Goal: Check status

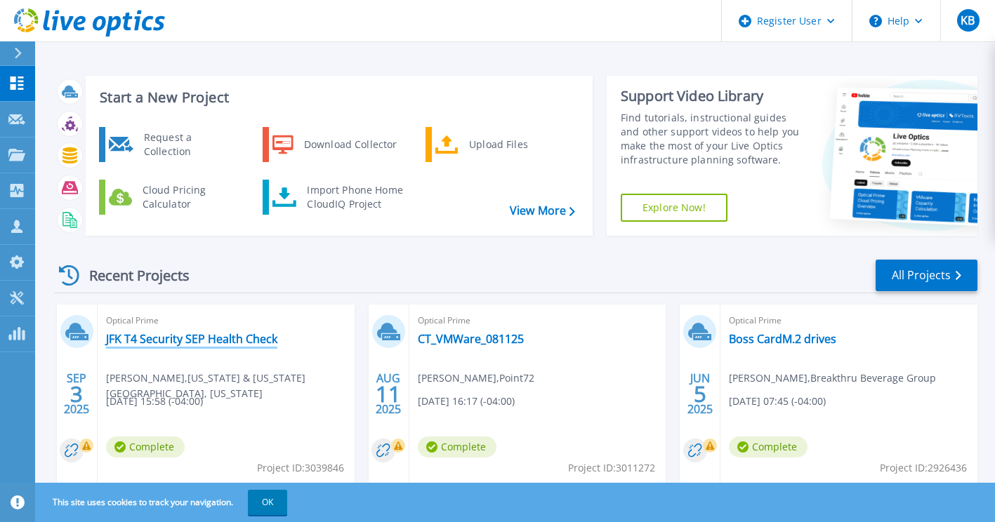
click at [226, 345] on link "JFK T4 Security SEP Health Check" at bounding box center [191, 339] width 171 height 14
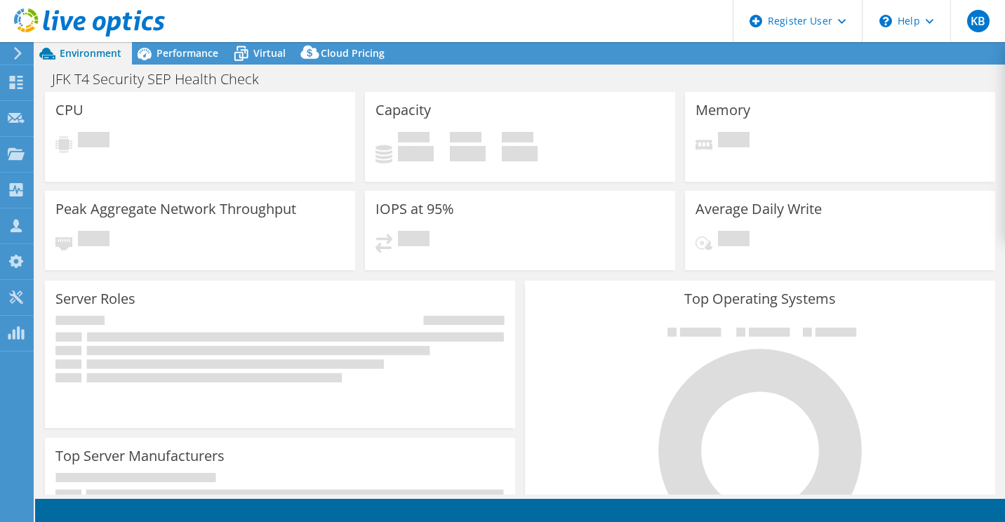
select select "USD"
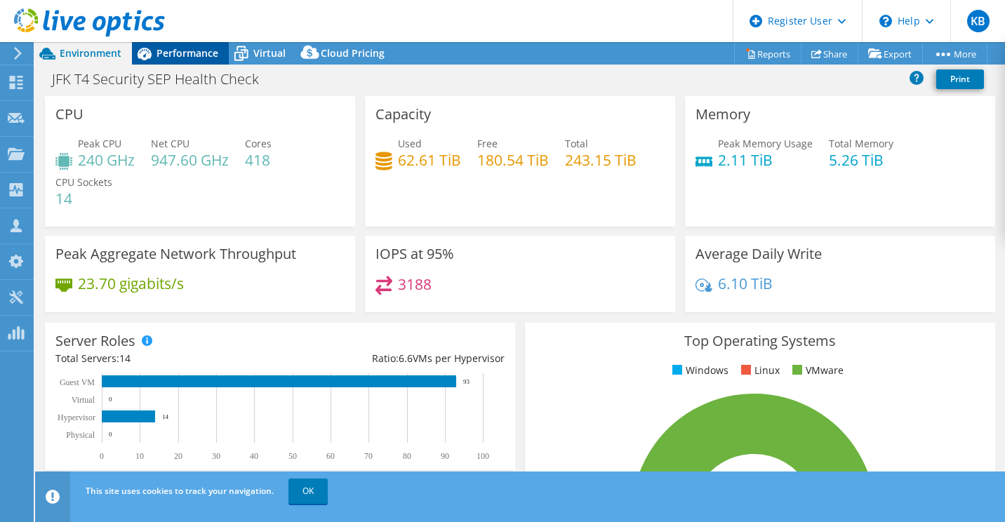
click at [184, 56] on span "Performance" at bounding box center [188, 52] width 62 height 13
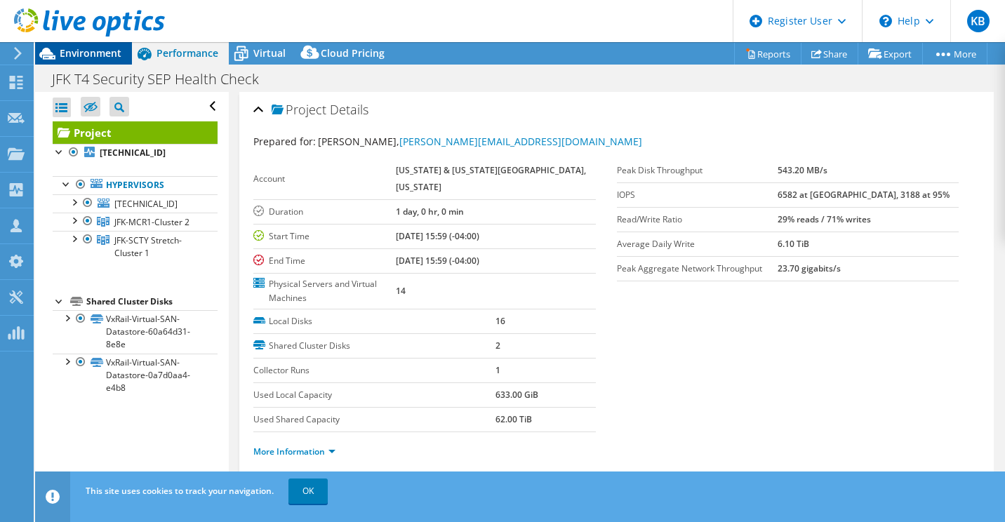
click at [103, 64] on div "Environment" at bounding box center [83, 53] width 97 height 22
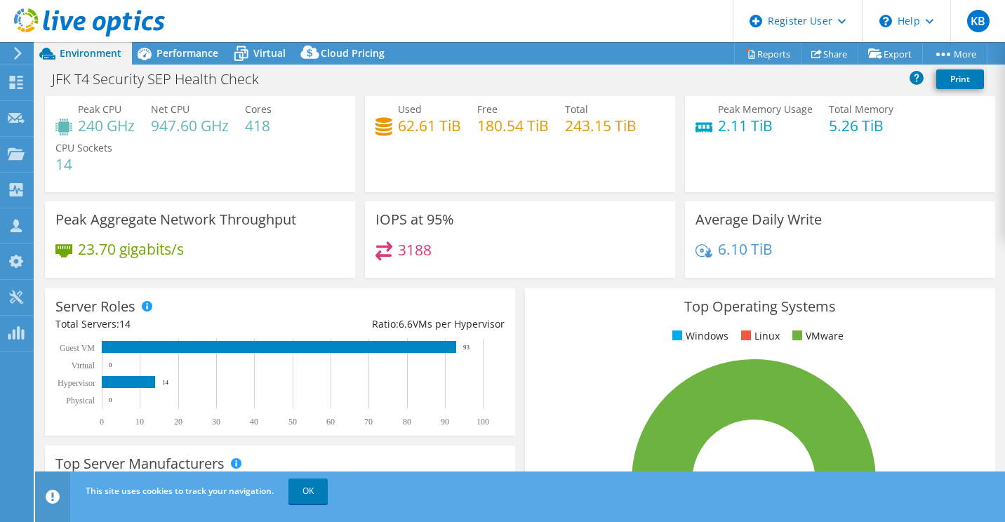
scroll to position [36, 0]
